Goal: Find specific fact

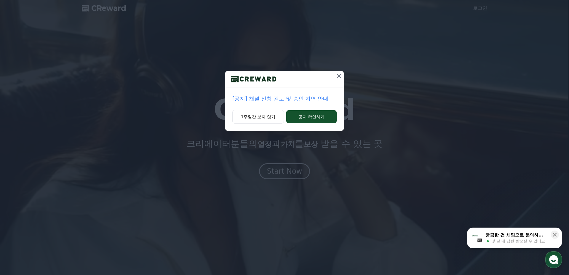
click at [340, 75] on icon at bounding box center [339, 76] width 4 height 4
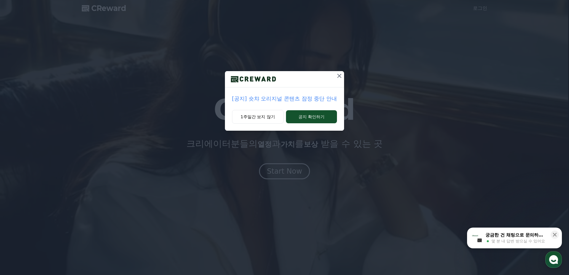
click at [340, 75] on icon at bounding box center [340, 76] width 4 height 4
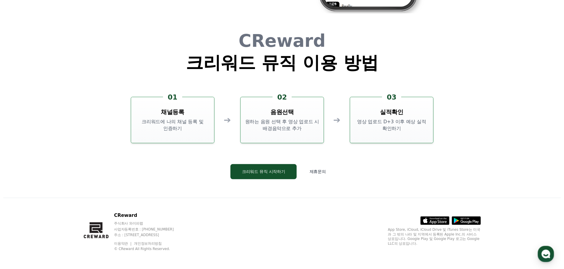
scroll to position [1607, 0]
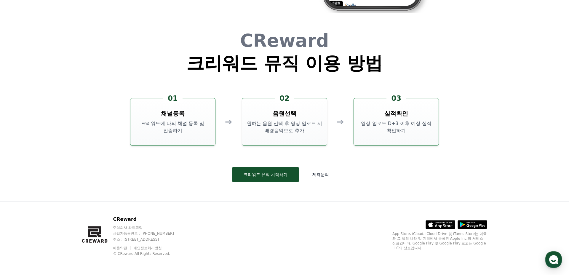
click at [133, 227] on p "주식회사 와이피랩" at bounding box center [149, 227] width 72 height 5
copy p "와이피랩"
drag, startPoint x: 140, startPoint y: 233, endPoint x: 171, endPoint y: 232, distance: 30.9
click at [171, 232] on p "사업자등록번호 : [PHONE_NUMBER]" at bounding box center [149, 233] width 72 height 5
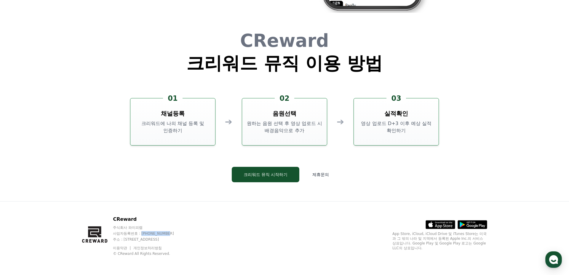
copy p "[PHONE_NUMBER]"
